Goal: Task Accomplishment & Management: Use online tool/utility

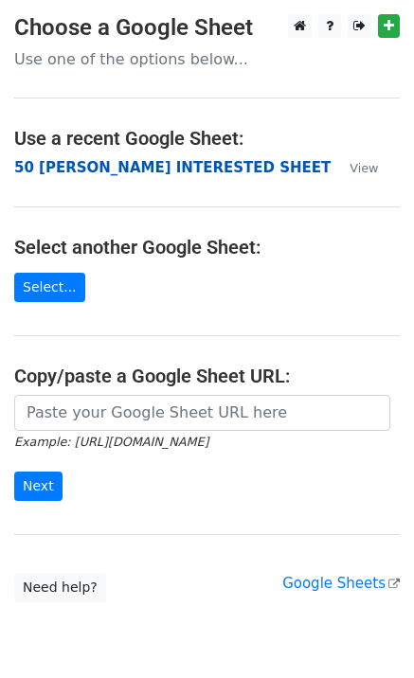
click at [115, 170] on strong "50 [PERSON_NAME] INTERESTED SHEET" at bounding box center [172, 167] width 316 height 17
click at [97, 170] on strong "50 [PERSON_NAME] INTERESTED SHEET" at bounding box center [172, 167] width 316 height 17
click at [157, 170] on strong "50 [PERSON_NAME] INTERESTED SHEET" at bounding box center [172, 167] width 316 height 17
click at [65, 170] on strong "50 [PERSON_NAME] INTERESTED SHEET" at bounding box center [172, 167] width 316 height 17
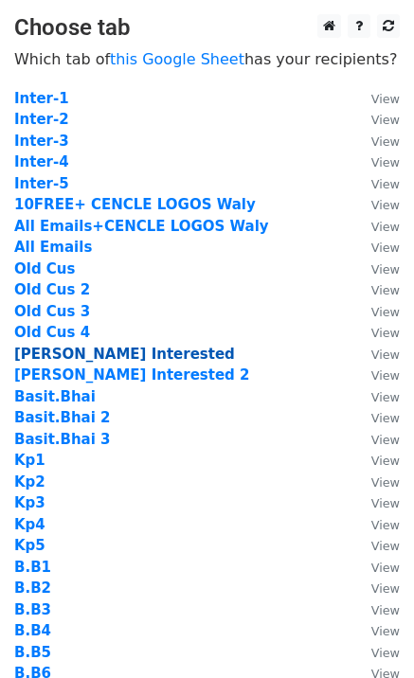
click at [93, 355] on strong "Jim Interested" at bounding box center [124, 354] width 221 height 17
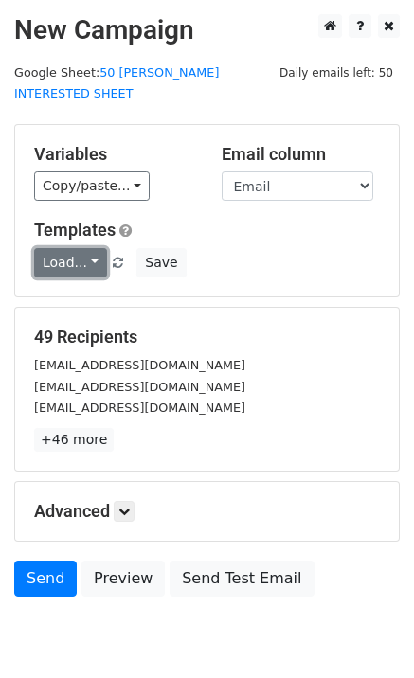
click at [79, 248] on link "Load..." at bounding box center [70, 262] width 73 height 29
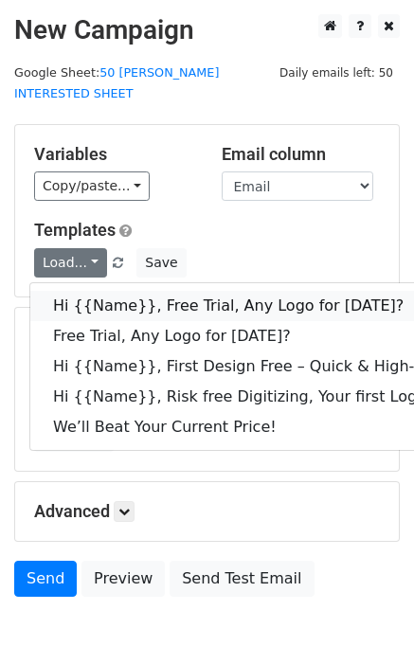
click at [130, 291] on link "Hi {{Name}}, Free Trial, Any Logo for [DATE]?" at bounding box center [302, 306] width 544 height 30
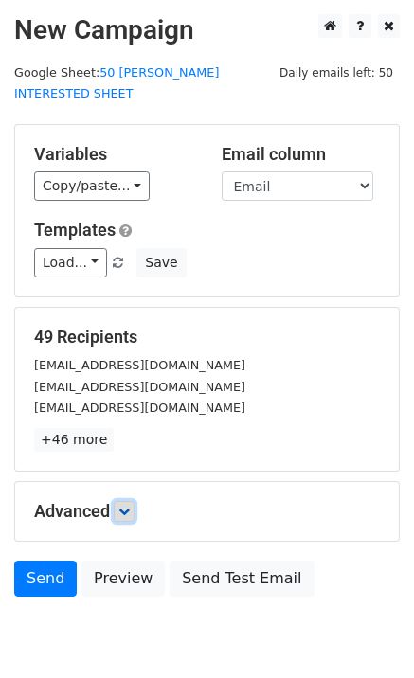
click at [135, 501] on link at bounding box center [124, 511] width 21 height 21
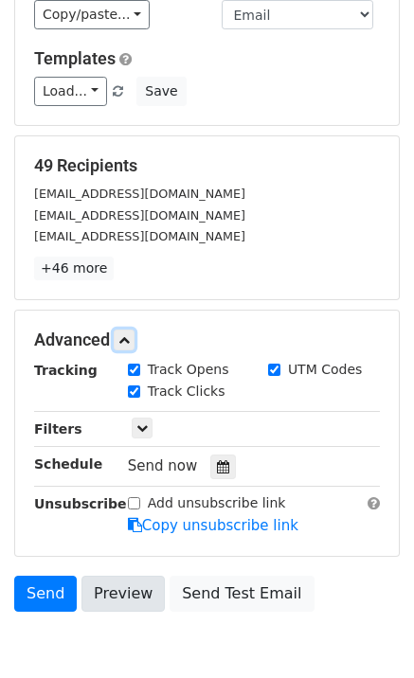
scroll to position [242, 0]
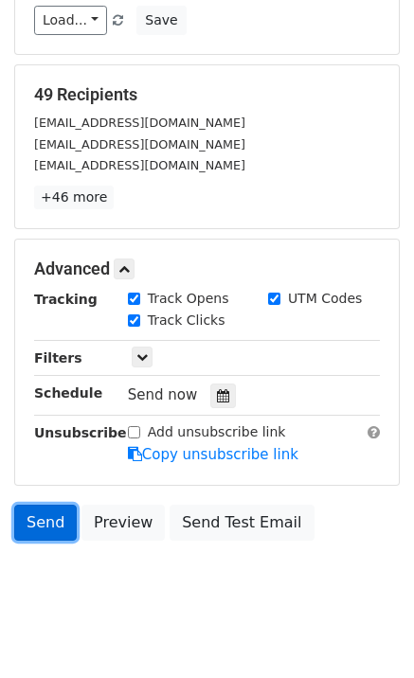
click at [69, 505] on link "Send" at bounding box center [45, 523] width 63 height 36
